Goal: Transaction & Acquisition: Purchase product/service

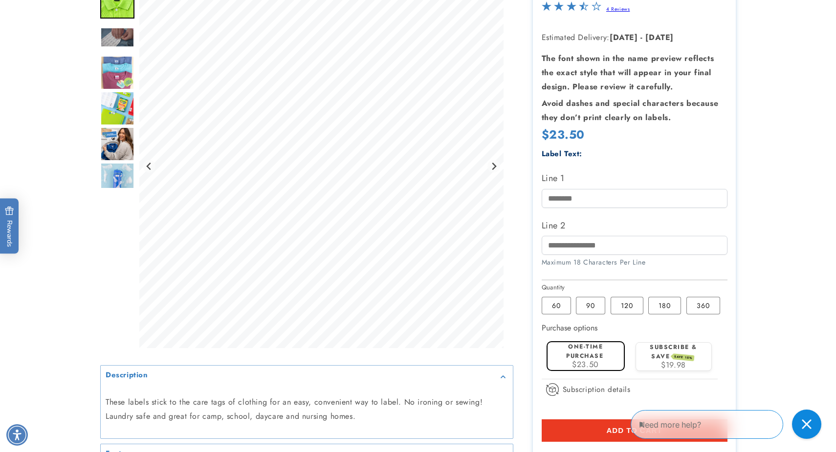
scroll to position [195, 0]
click at [591, 305] on label "90 Variant sold out or unavailable" at bounding box center [590, 305] width 29 height 18
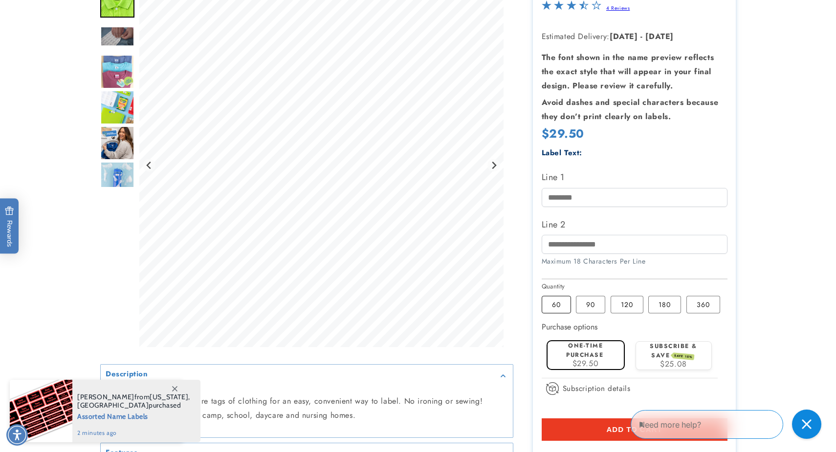
click at [554, 311] on label "60 Variant sold out or unavailable" at bounding box center [555, 305] width 29 height 18
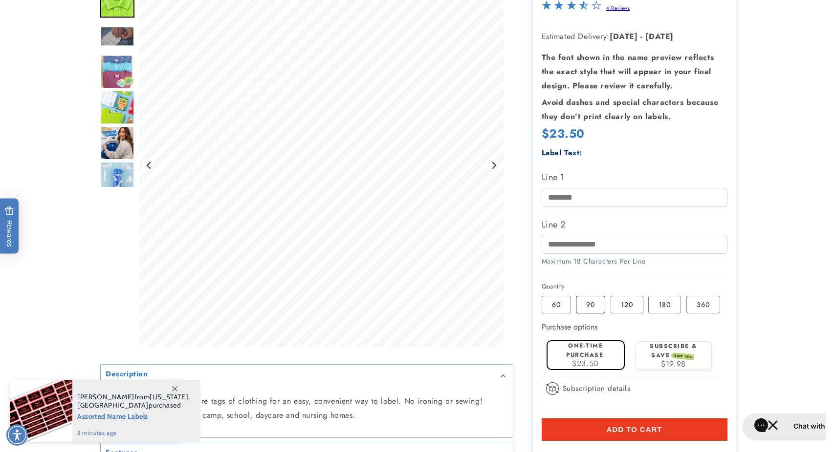
click at [583, 308] on label "90 Variant sold out or unavailable" at bounding box center [590, 305] width 29 height 18
click at [621, 301] on label "120 Variant sold out or unavailable" at bounding box center [626, 305] width 33 height 18
click at [590, 302] on label "90 Variant sold out or unavailable" at bounding box center [590, 305] width 29 height 18
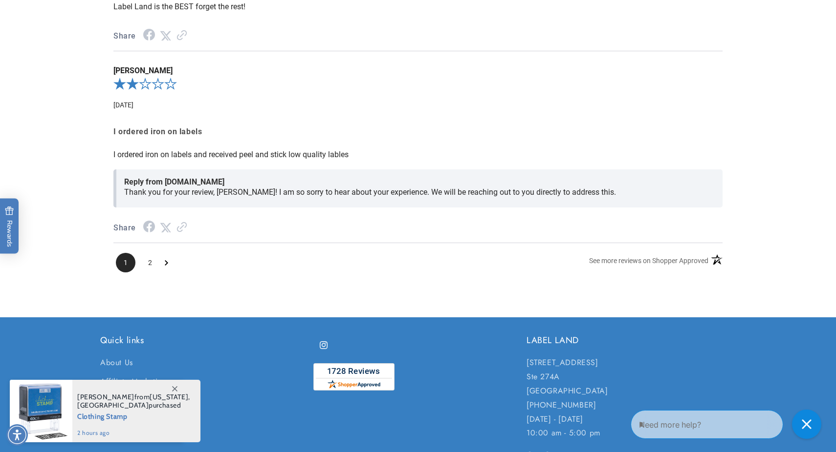
scroll to position [1470, 0]
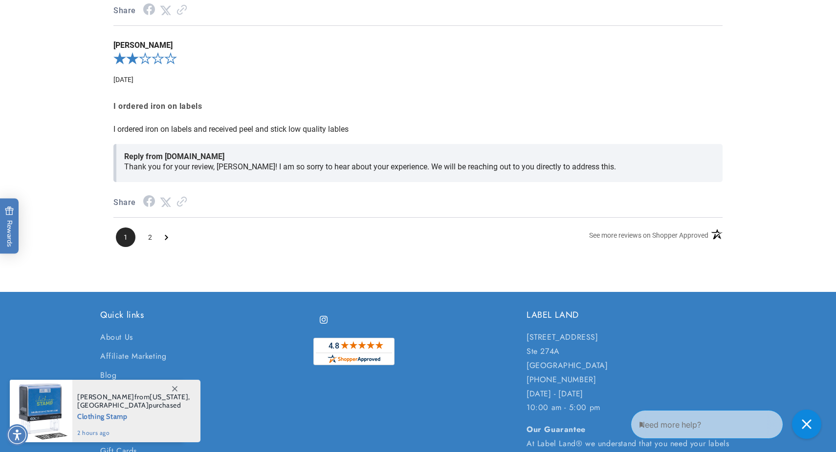
click at [164, 245] on ul "1 2" at bounding box center [141, 238] width 57 height 20
click at [165, 242] on icon "Next Page" at bounding box center [166, 238] width 3 height 8
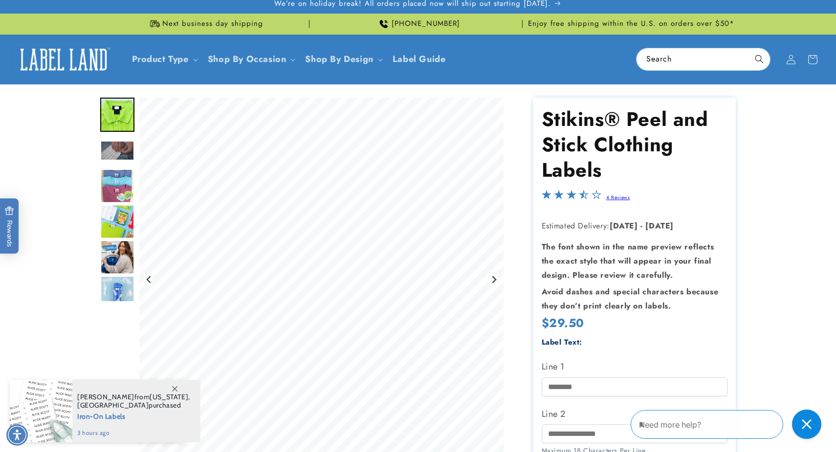
scroll to position [0, 0]
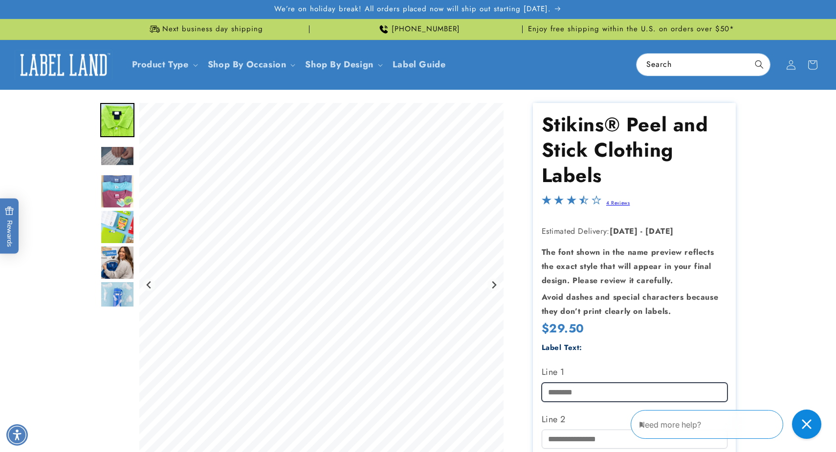
click at [555, 388] on input "Line 1" at bounding box center [634, 392] width 186 height 19
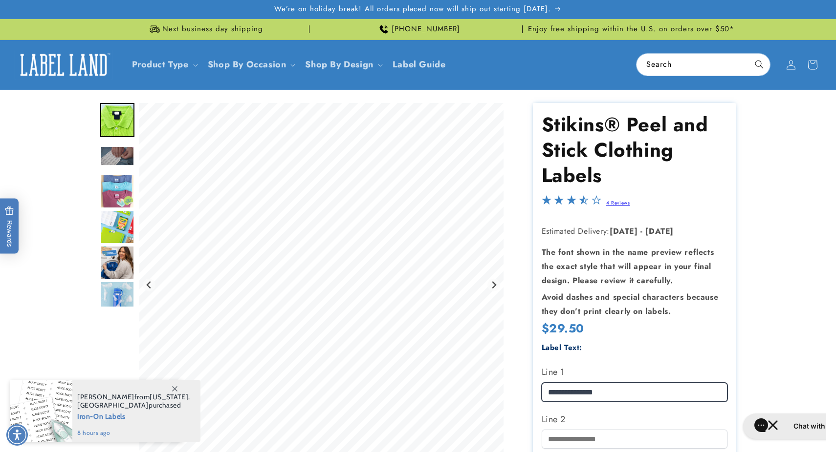
type input "**********"
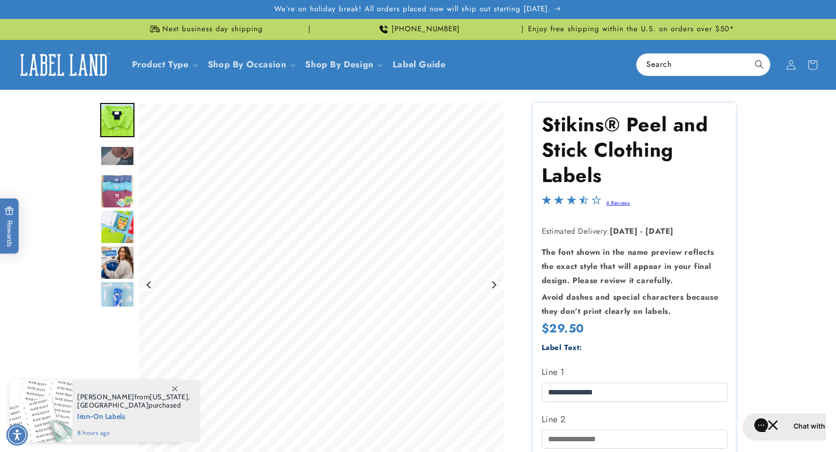
click at [680, 338] on div "Regular price $29.50 Regular price Sale price $29.50 Unit price / per Sale Sold…" at bounding box center [634, 330] width 186 height 18
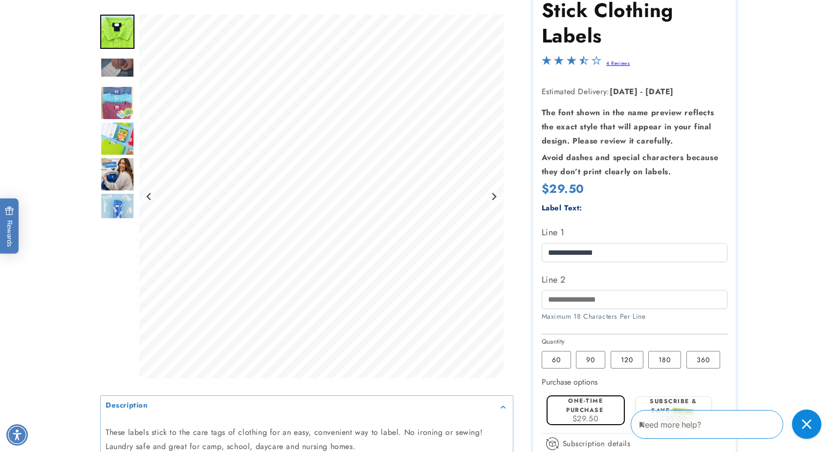
scroll to position [140, 0]
